Goal: Information Seeking & Learning: Learn about a topic

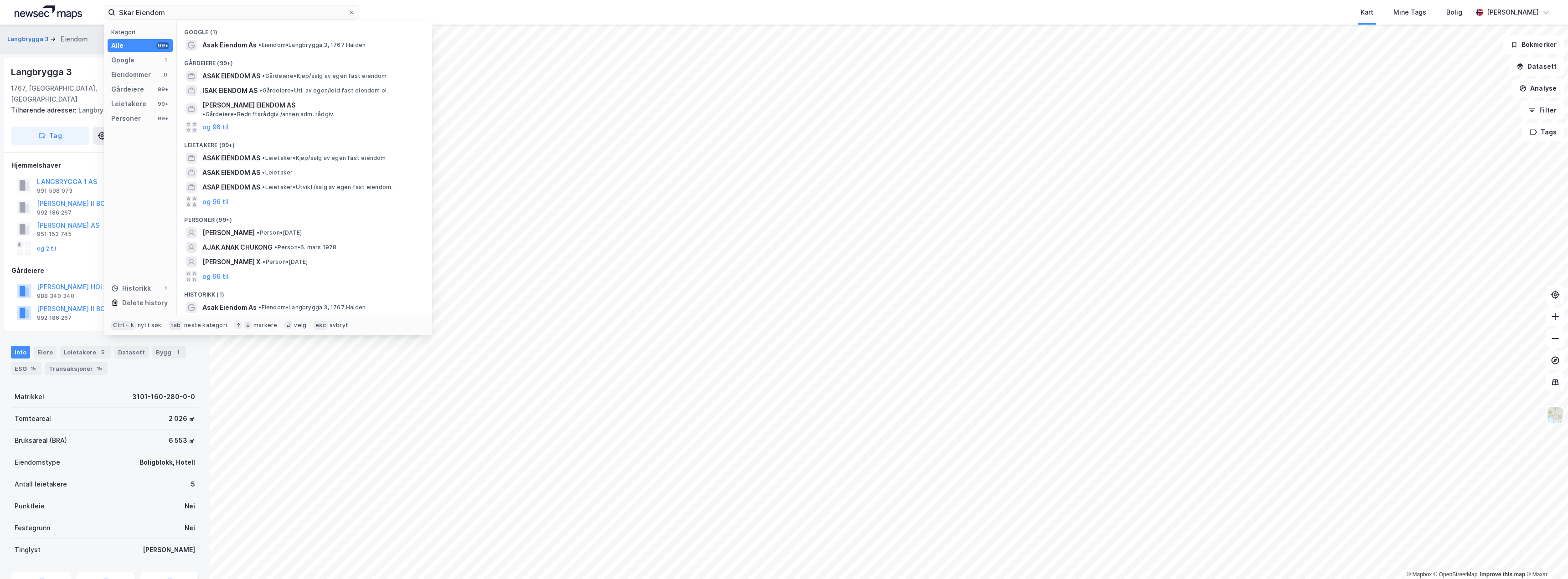
scroll to position [2, 0]
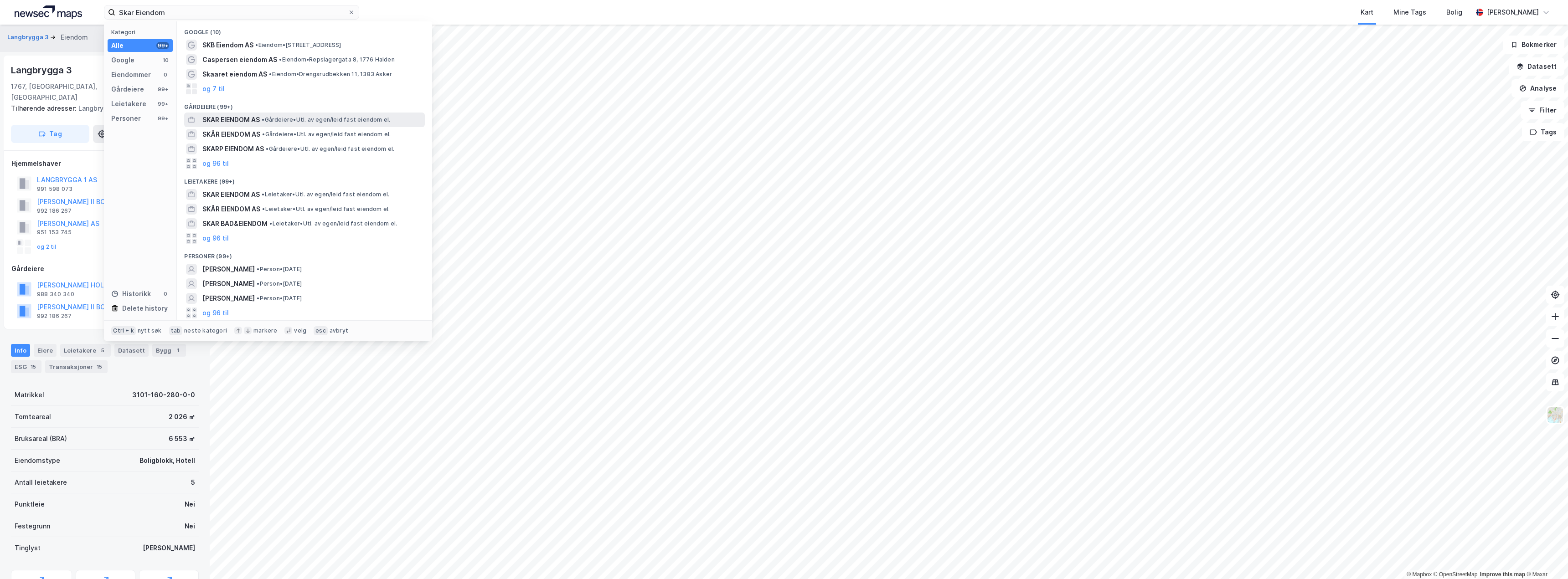
type input "Skar Eiendom"
click at [237, 121] on span "SKAR EIENDOM AS" at bounding box center [230, 119] width 57 height 11
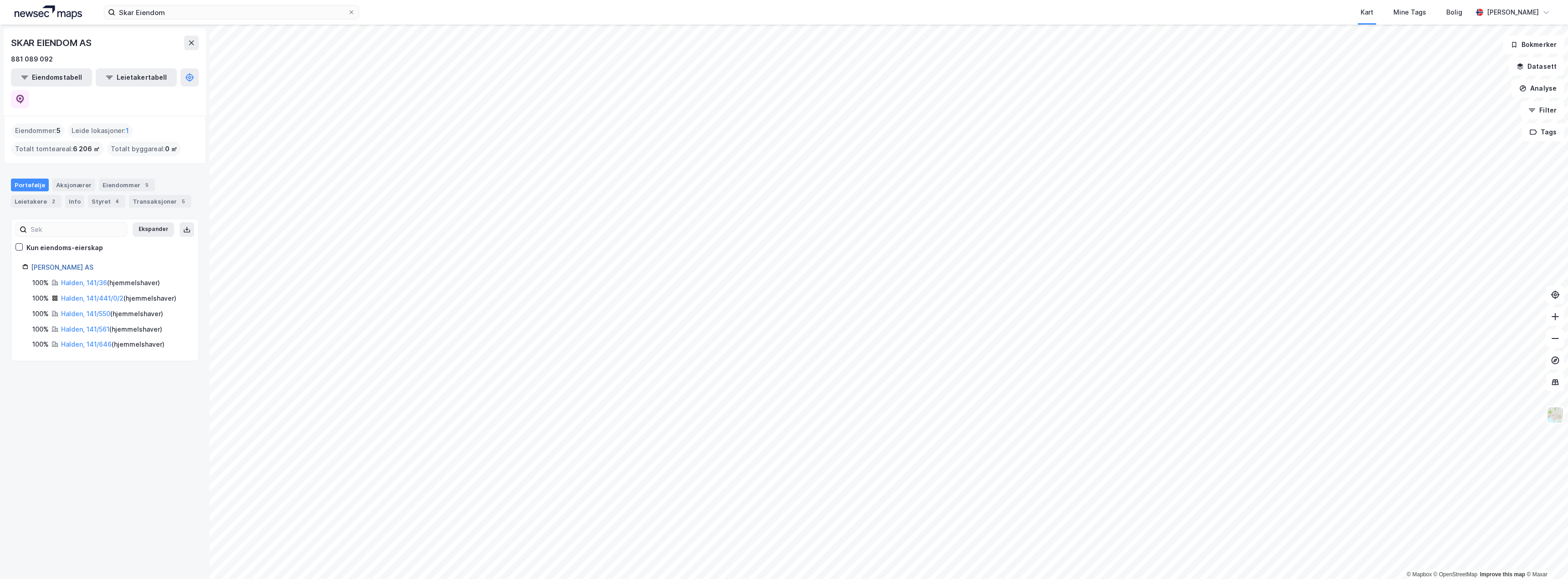
click at [63, 264] on link "[PERSON_NAME] AS" at bounding box center [62, 268] width 62 height 8
click at [70, 279] on link "Halden, 141/36" at bounding box center [84, 283] width 46 height 8
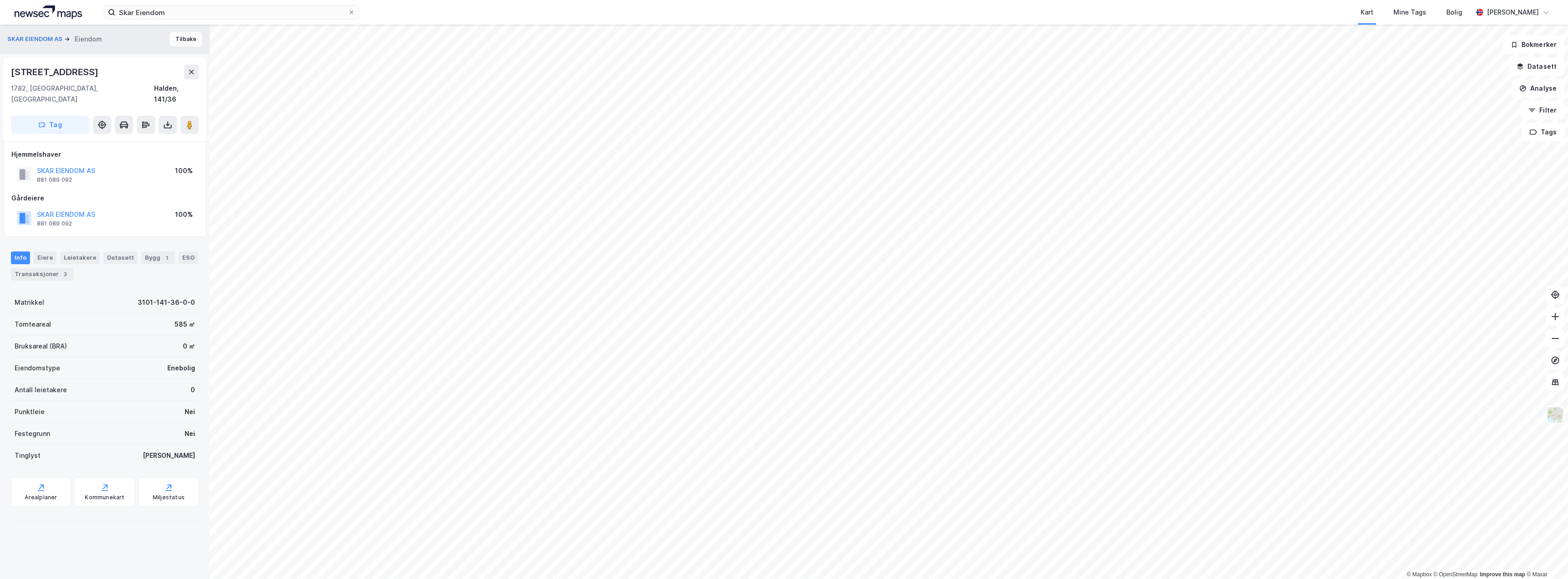
click at [190, 36] on button "Tilbake" at bounding box center [186, 39] width 33 height 14
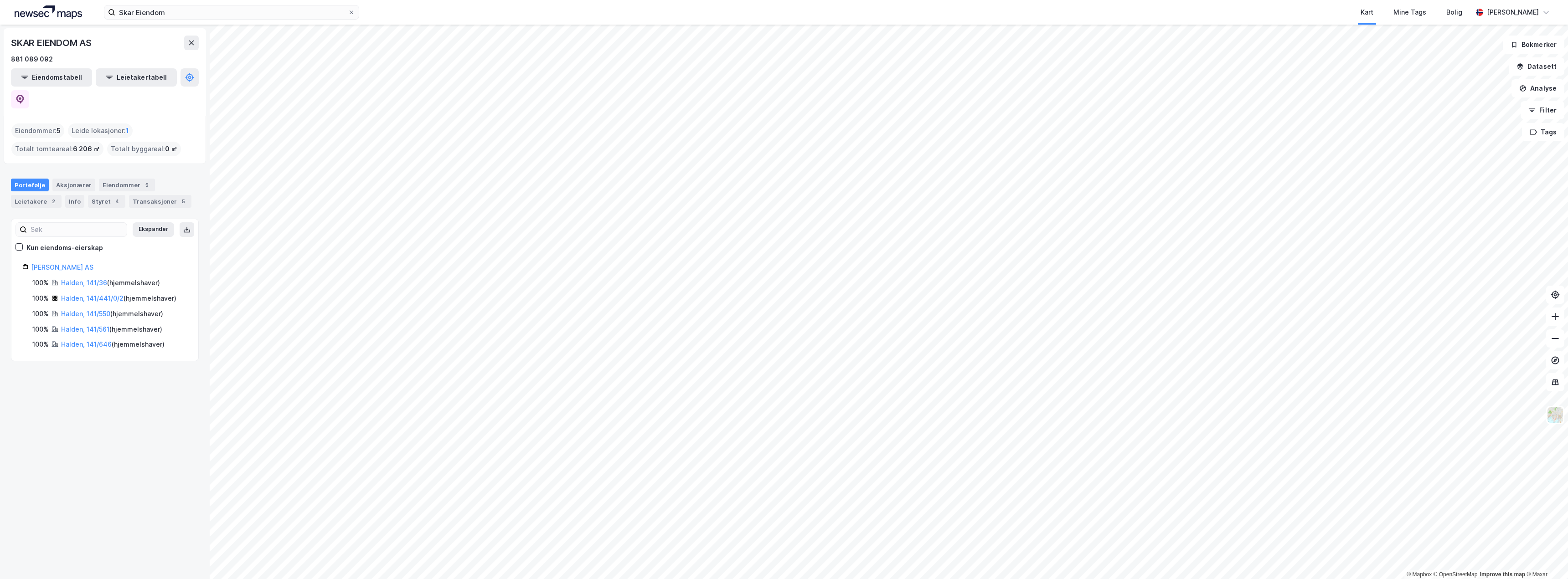
click at [80, 278] on div "Halden, 141/36 ( hjemmelshaver )" at bounding box center [110, 283] width 99 height 11
click at [79, 279] on link "Halden, 141/36" at bounding box center [84, 283] width 46 height 8
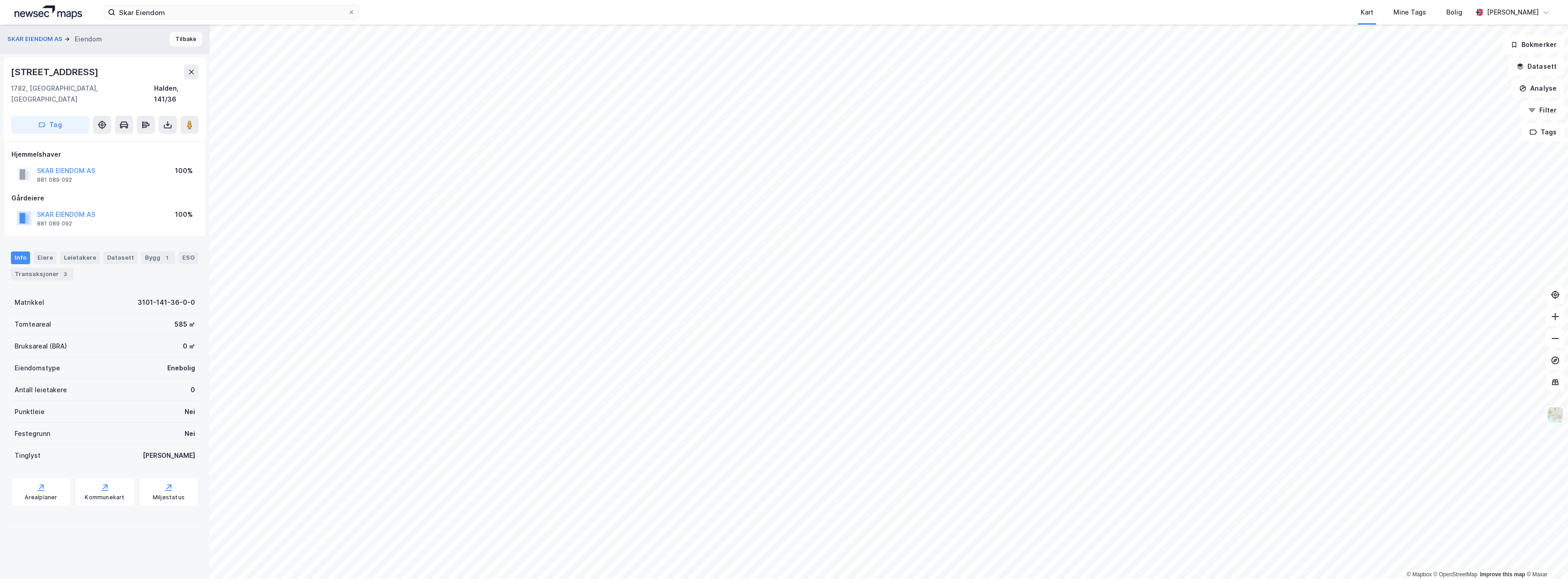
click at [183, 41] on button "Tilbake" at bounding box center [186, 39] width 33 height 14
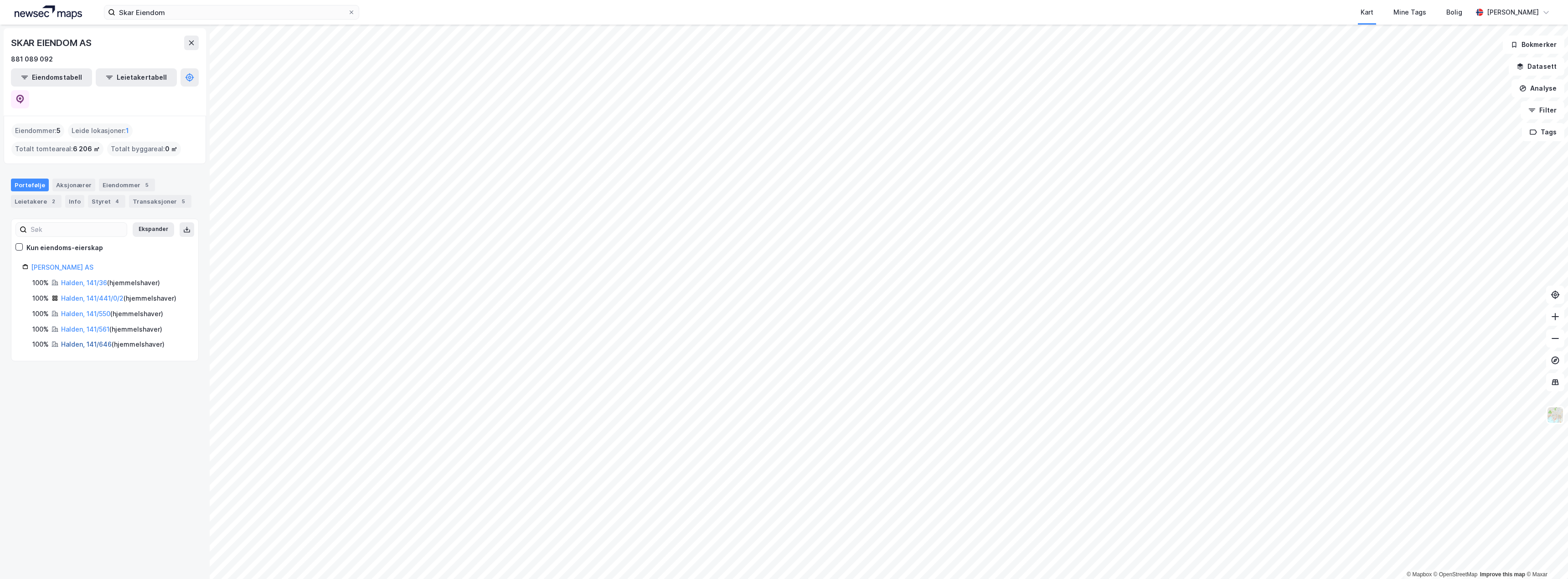
click at [90, 340] on link "Halden, 141/646" at bounding box center [86, 344] width 51 height 8
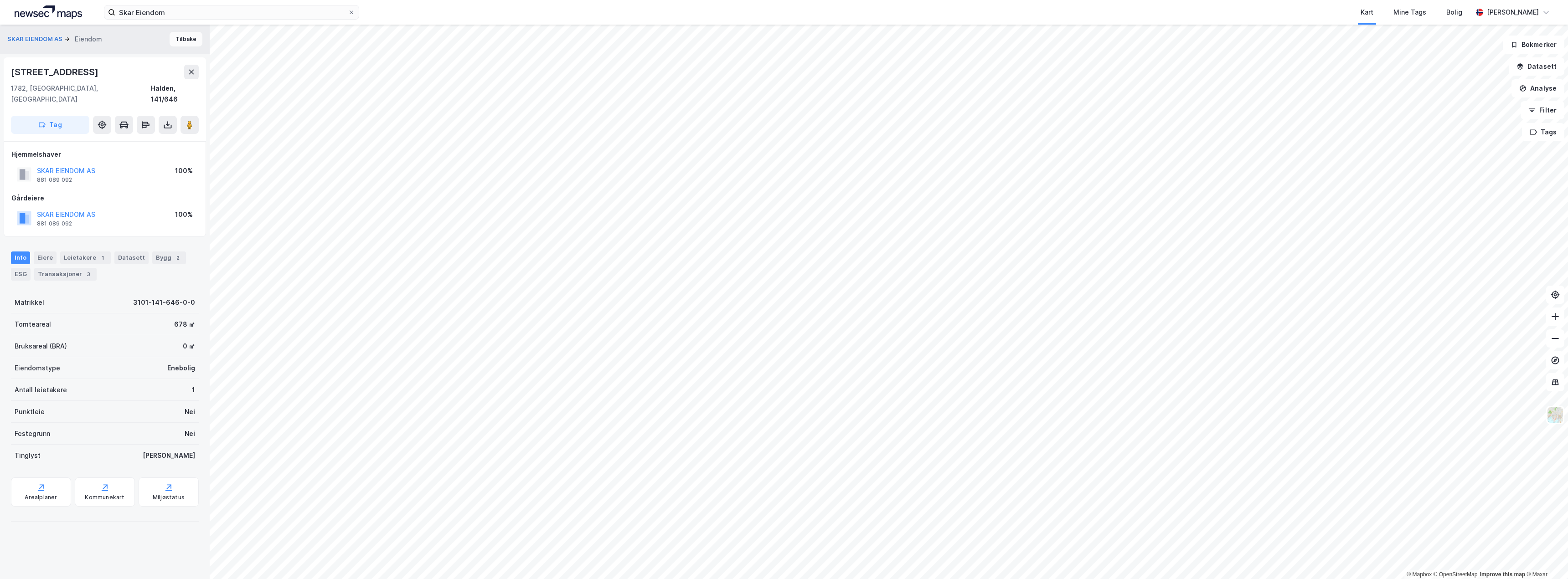
click at [179, 39] on button "Tilbake" at bounding box center [186, 39] width 33 height 14
